Goal: Complete application form

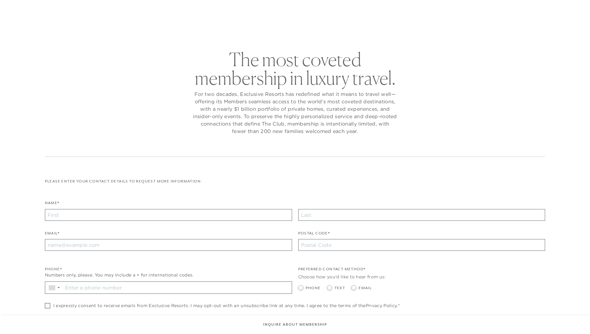
checkbox input "false"
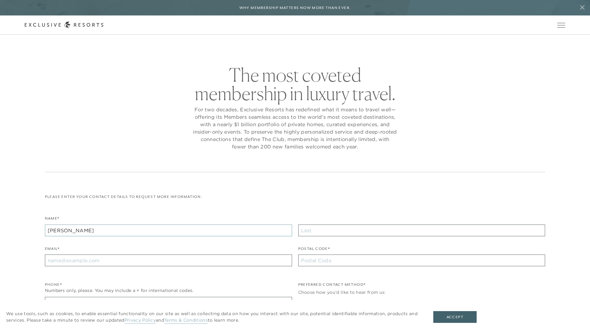
type input "[PERSON_NAME]"
type input "Doe"
click at [168, 261] on input "Email*" at bounding box center [168, 261] width 247 height 12
type input "[EMAIL_ADDRESS][DOMAIN_NAME]"
click at [177, 298] on input "Stay in the know. Sign up for sms updates for the latest club news Sign up to g…" at bounding box center [177, 304] width 229 height 12
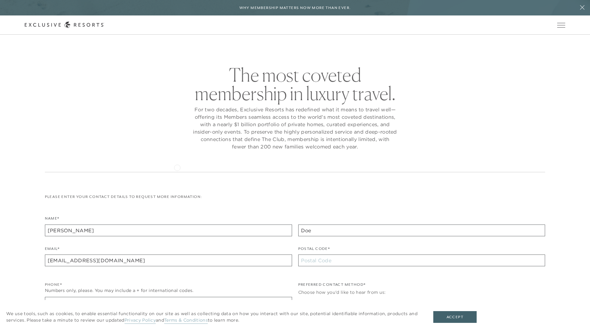
scroll to position [137, 0]
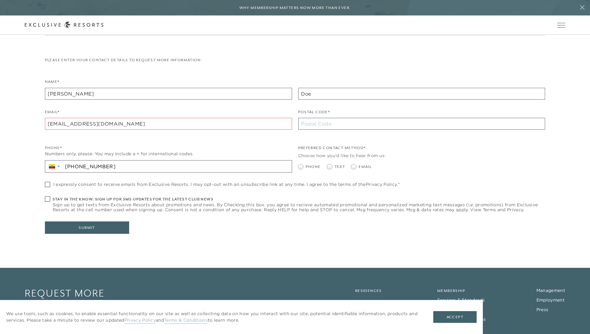
type input "[PHONE_NUMBER]"
type input "10002"
radio input "true"
checkbox input "true"
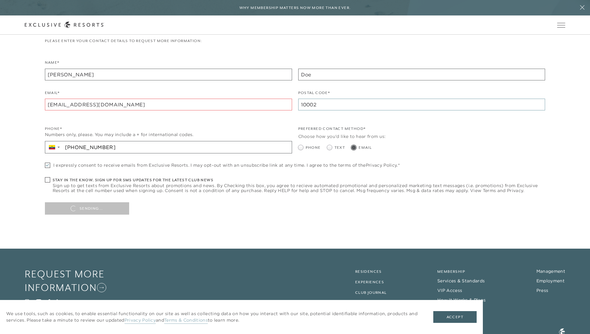
type input "10002"
